Goal: Find contact information: Find contact information

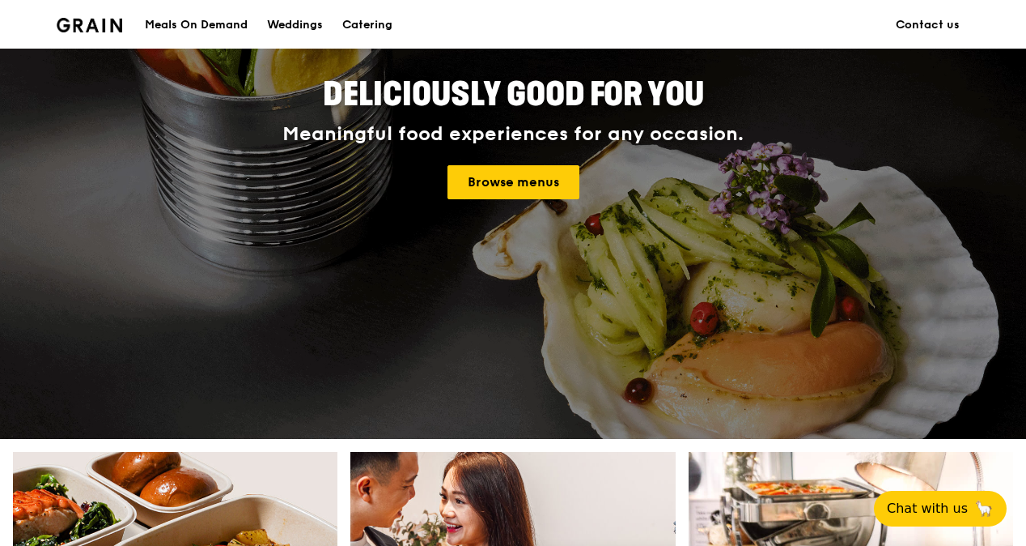
scroll to position [243, 0]
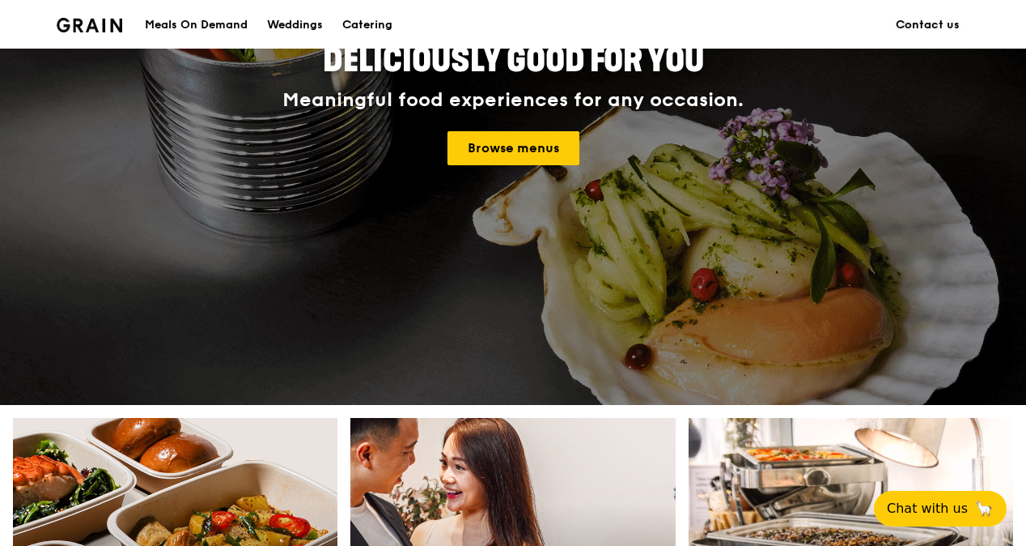
click at [920, 30] on link "Contact us" at bounding box center [927, 25] width 83 height 49
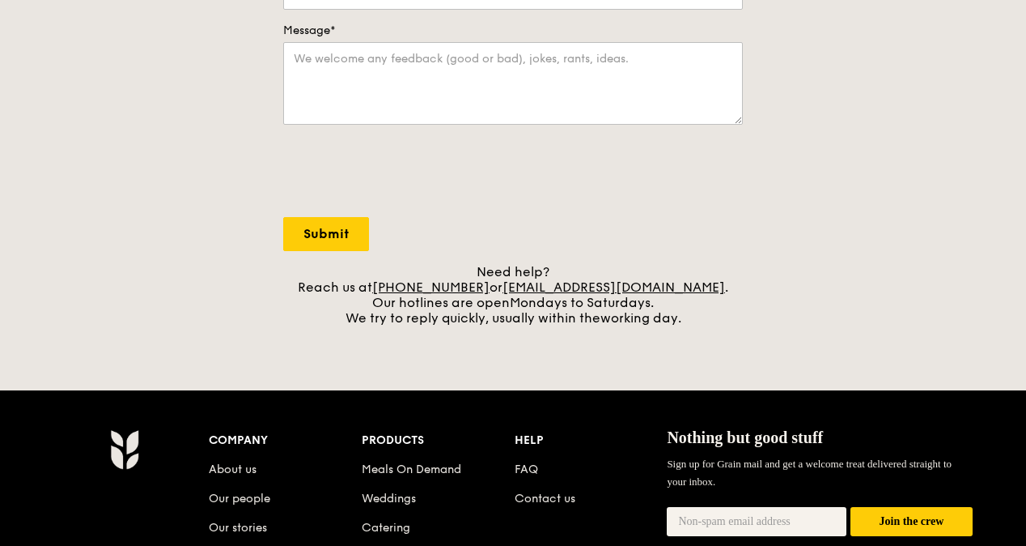
scroll to position [486, 0]
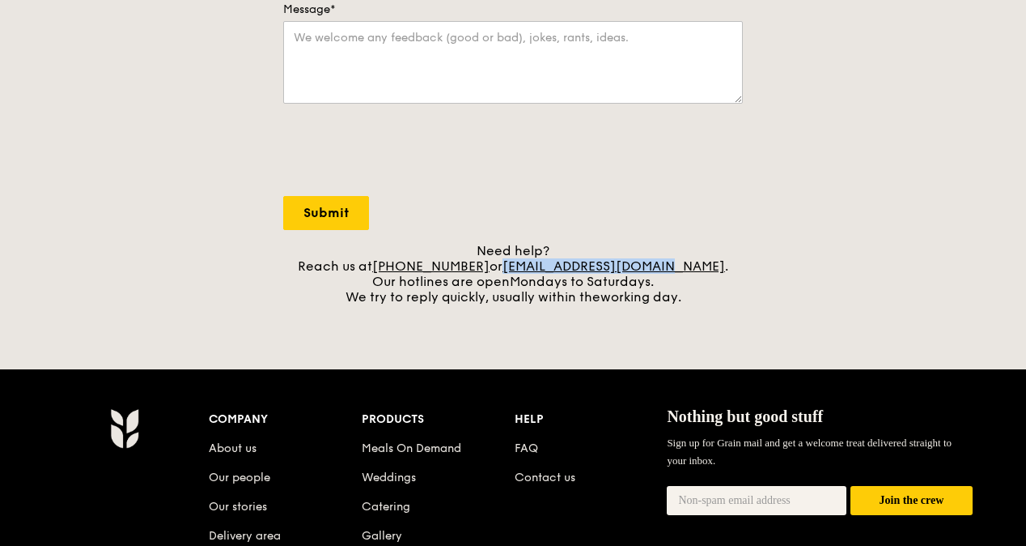
drag, startPoint x: 685, startPoint y: 265, endPoint x: 526, endPoint y: 265, distance: 158.7
click at [526, 265] on div "Need help? Reach us at +65 3163 5335 or concierge@grain.com.sg . Our hotlines a…" at bounding box center [513, 274] width 460 height 62
copy link "concierge@grain.com.sg"
